Goal: Task Accomplishment & Management: Manage account settings

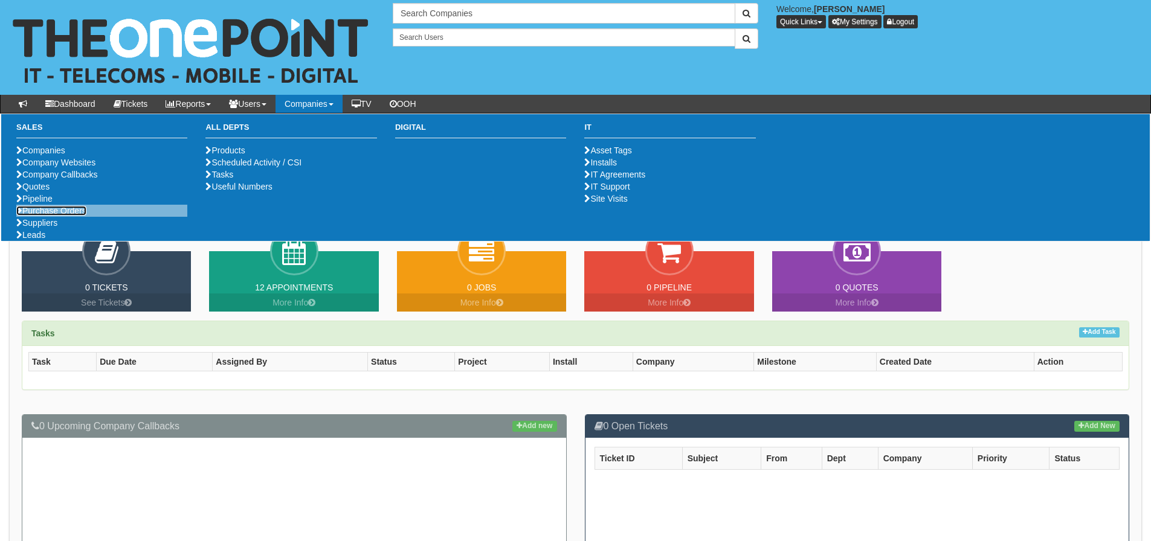
click at [76, 216] on link "Purchase Orders" at bounding box center [51, 211] width 70 height 10
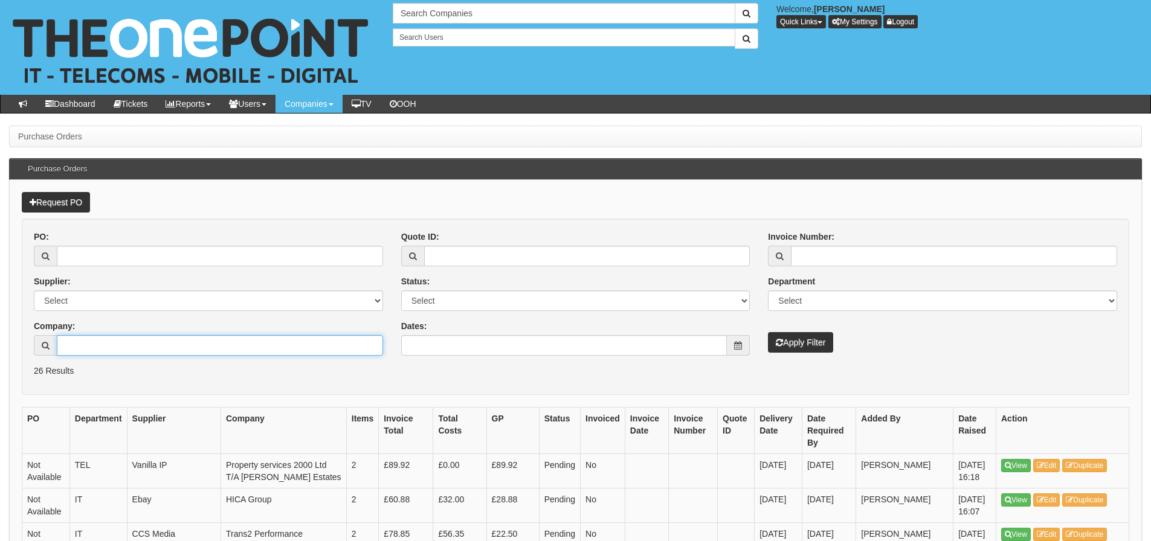
click at [78, 348] on input "Company:" at bounding box center [220, 345] width 326 height 21
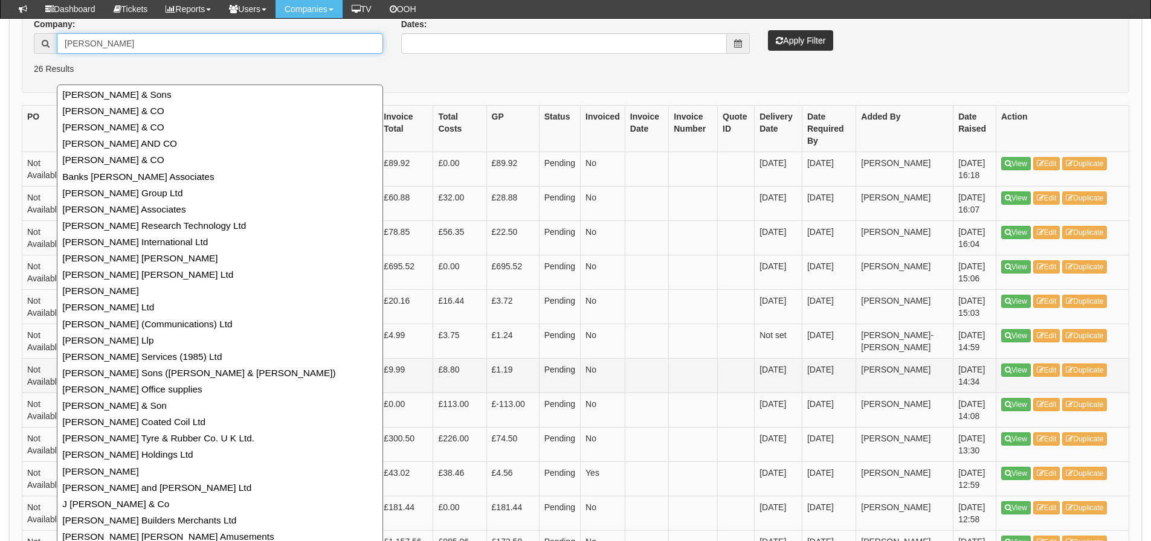
scroll to position [242, 0]
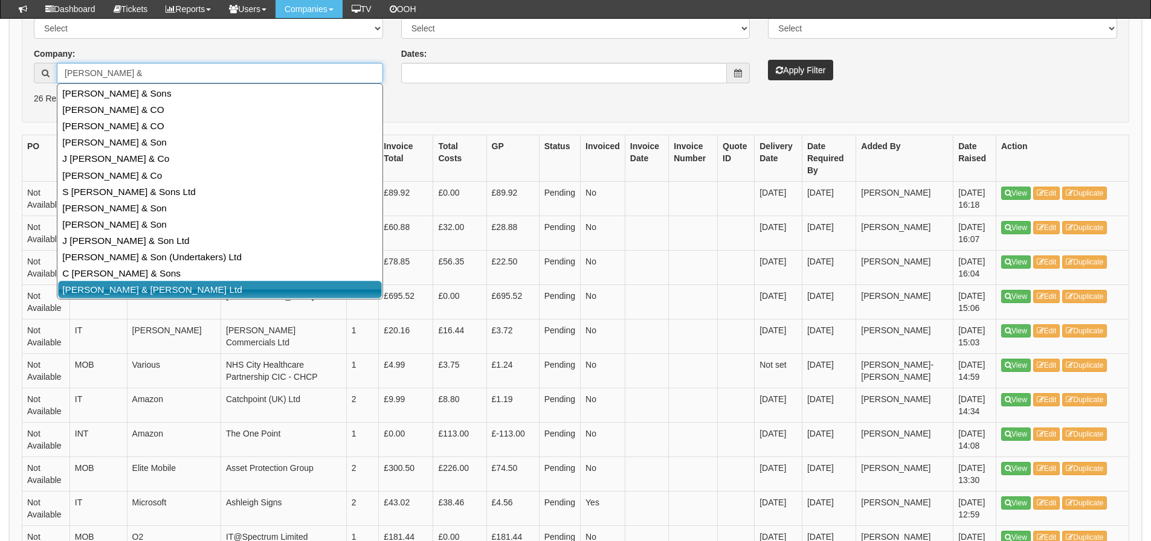
click at [275, 283] on link "[PERSON_NAME] & [PERSON_NAME] Ltd" at bounding box center [220, 290] width 324 height 18
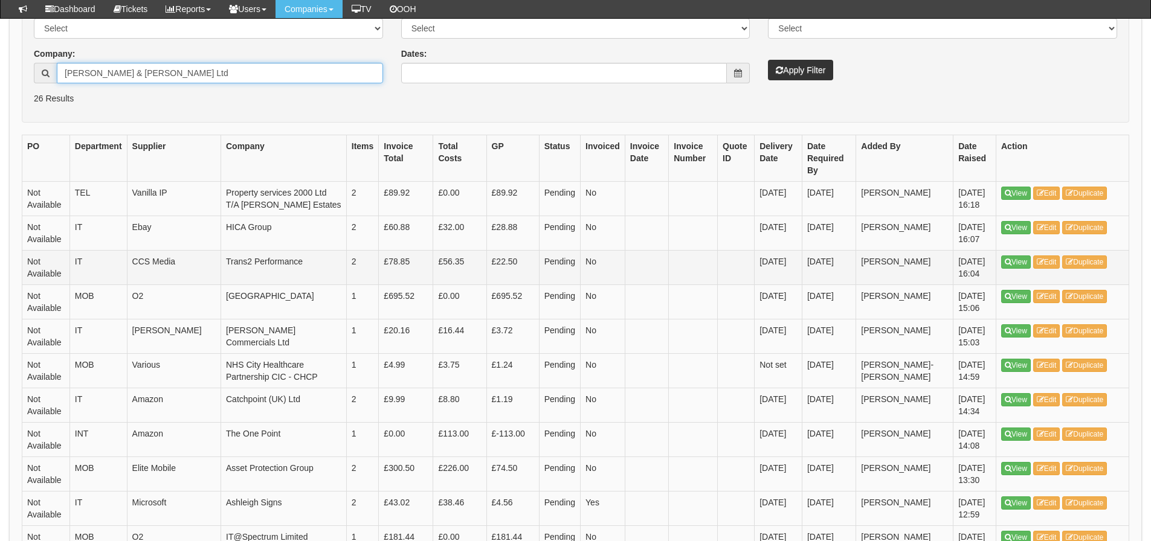
type input "[PERSON_NAME] & [PERSON_NAME] Ltd"
click at [768, 60] on button "Apply Filter" at bounding box center [800, 70] width 65 height 21
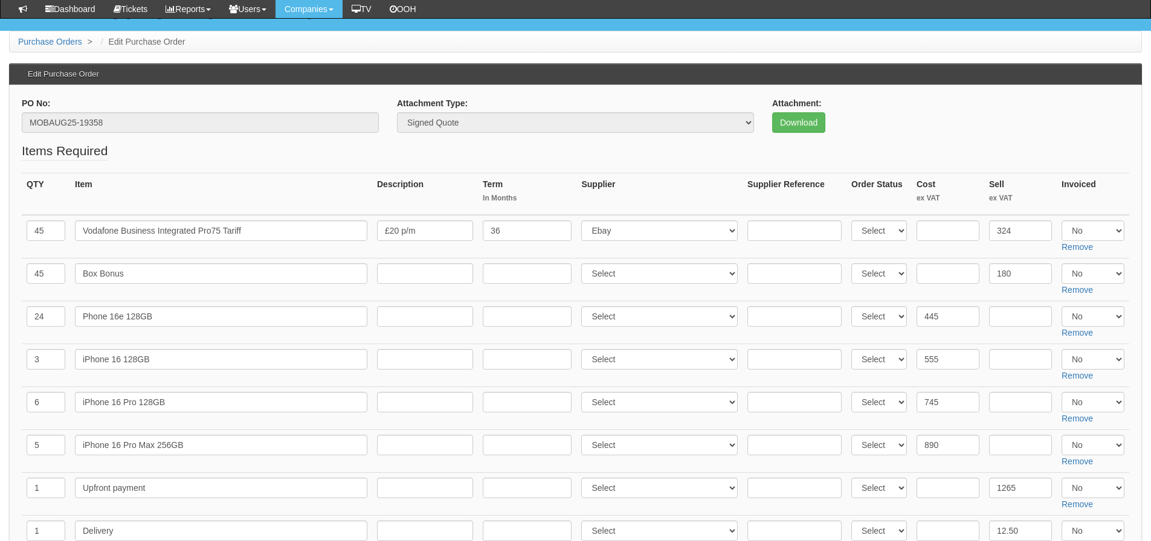
scroll to position [60, 0]
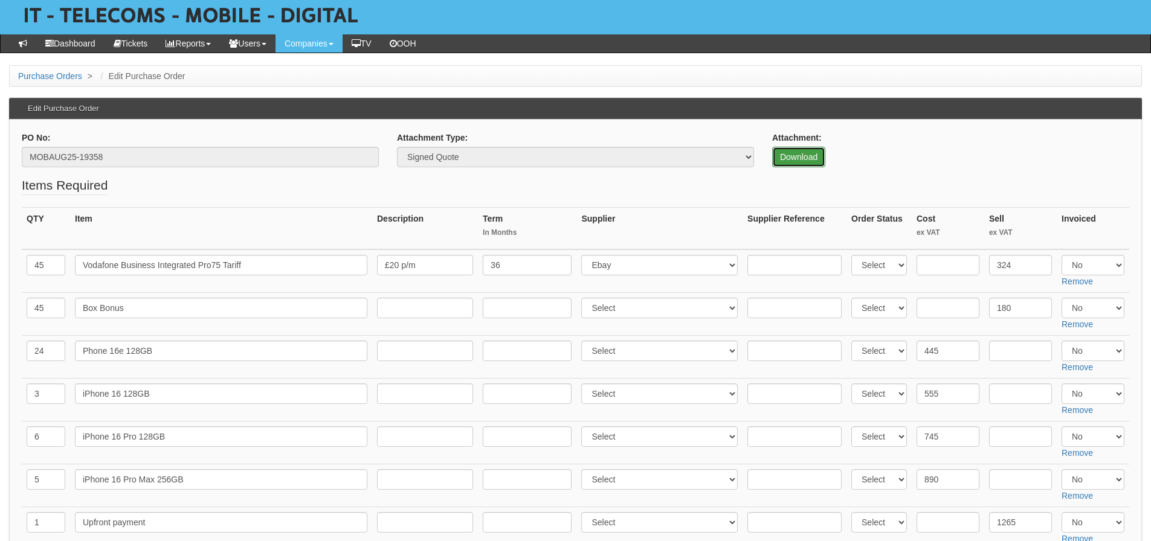
click at [780, 153] on link "Download" at bounding box center [798, 157] width 53 height 21
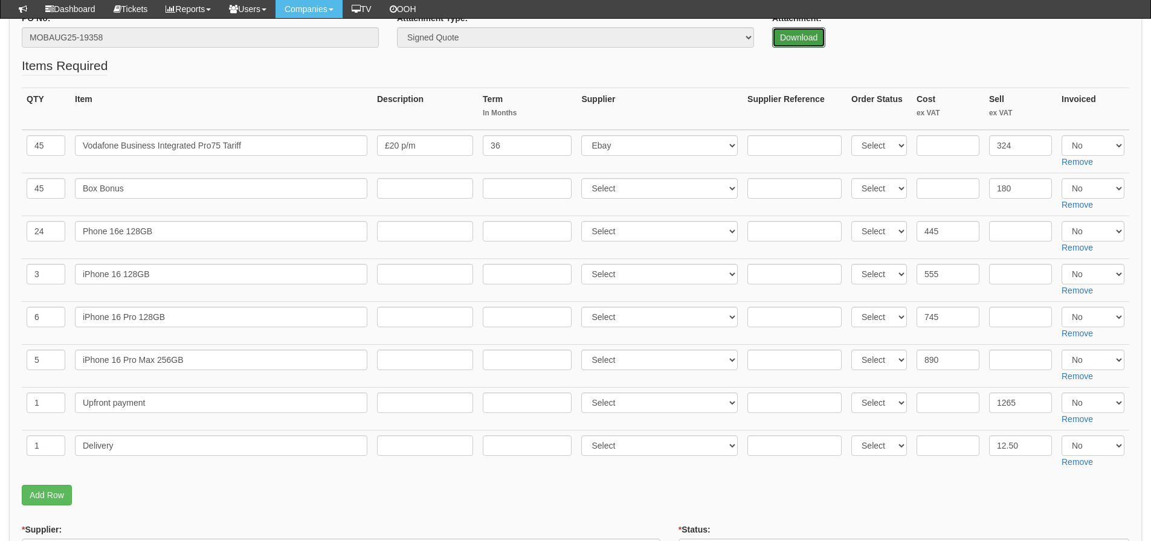
scroll to position [181, 0]
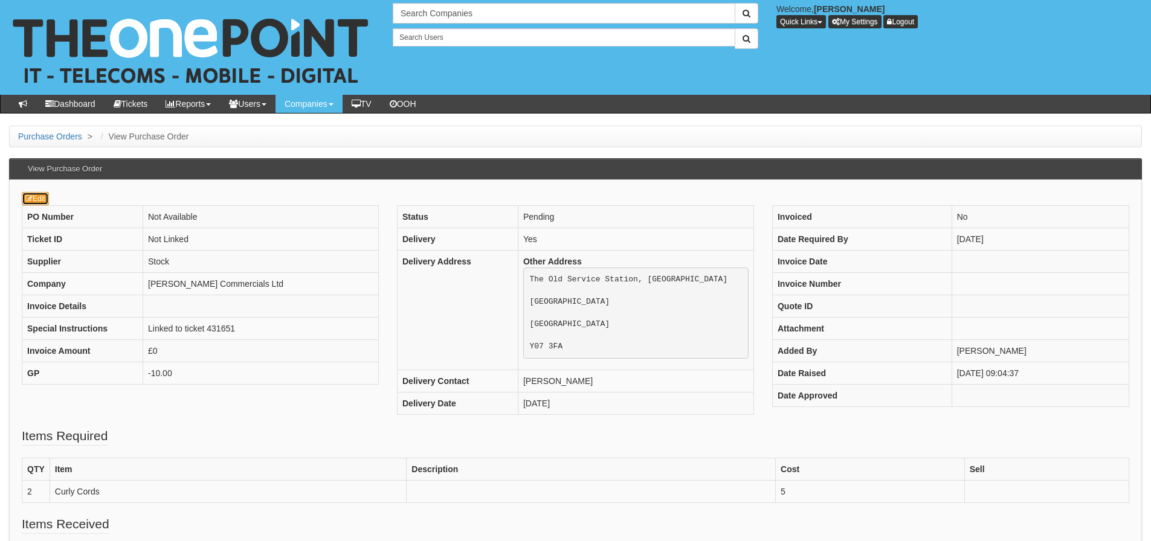
click at [35, 193] on link "Edit" at bounding box center [35, 198] width 27 height 13
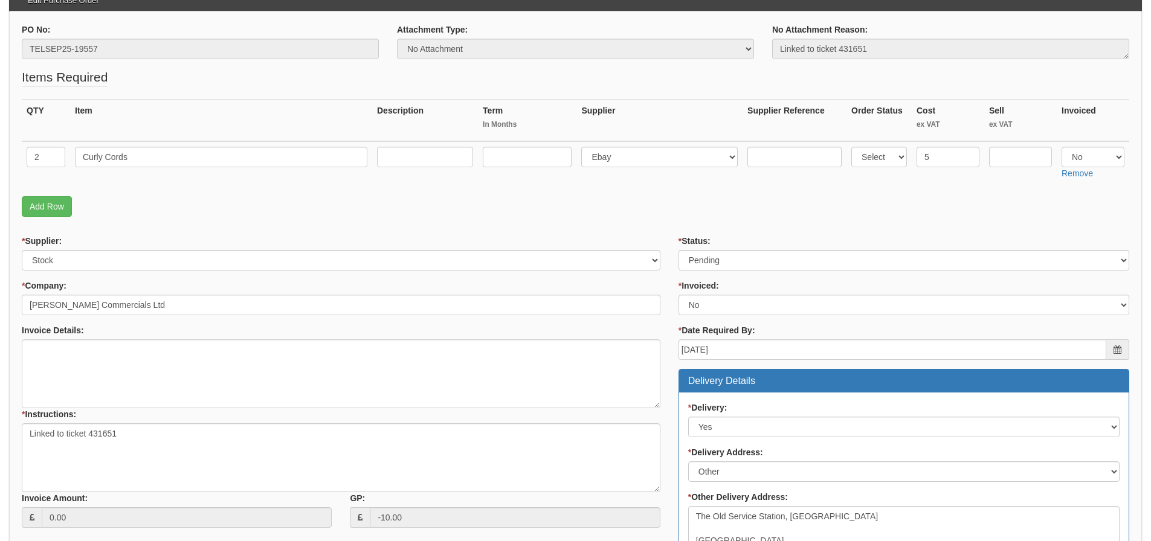
scroll to position [85, 0]
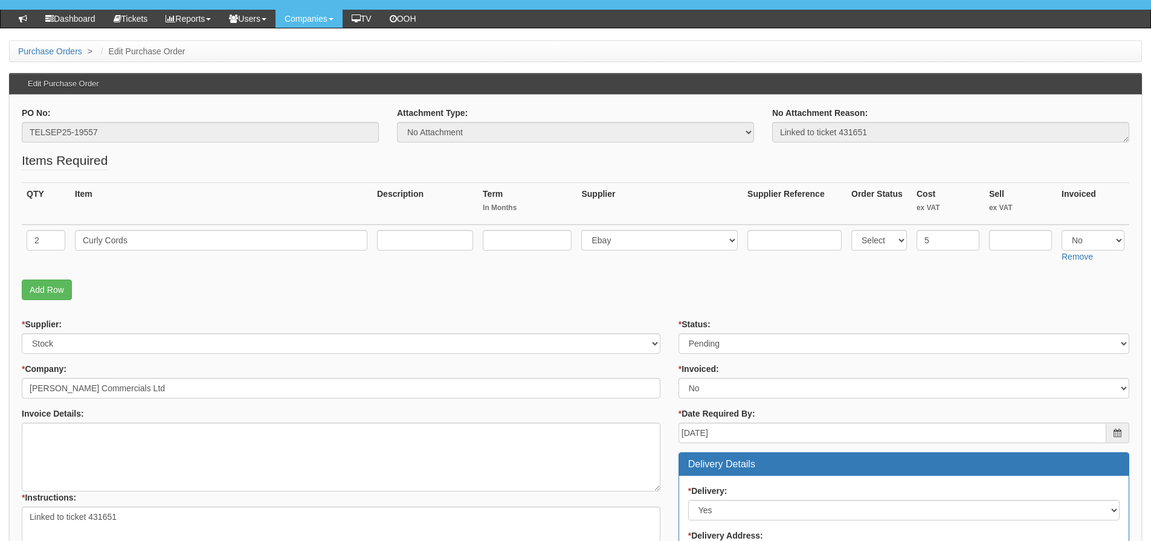
click at [49, 240] on td "2" at bounding box center [46, 246] width 48 height 43
drag, startPoint x: 49, startPoint y: 240, endPoint x: 14, endPoint y: 240, distance: 34.4
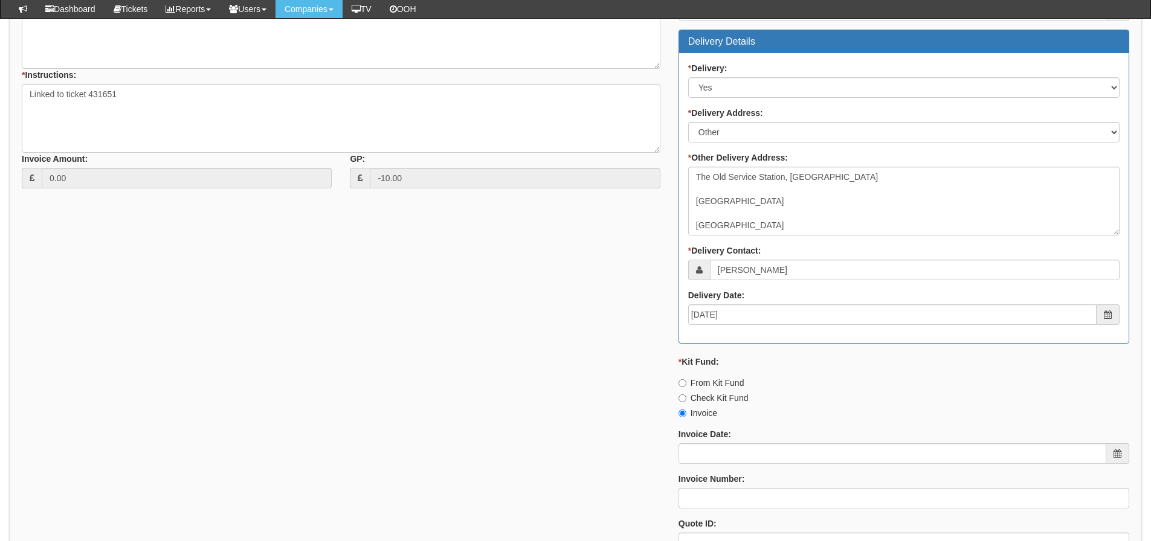
scroll to position [629, 0]
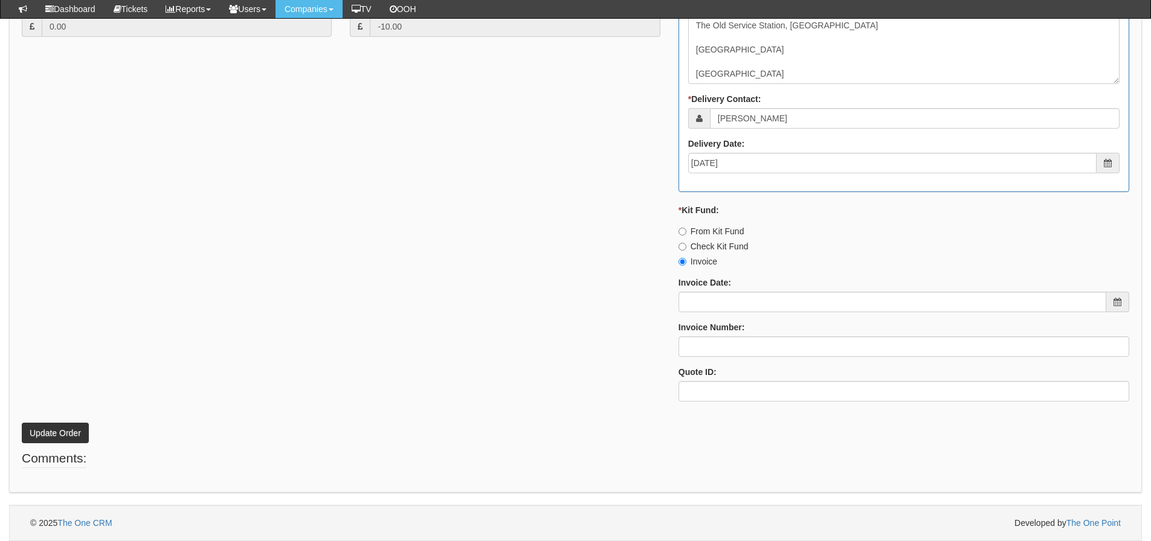
type input "3"
click at [53, 429] on button "Update Order" at bounding box center [55, 433] width 67 height 21
